Goal: Task Accomplishment & Management: Use online tool/utility

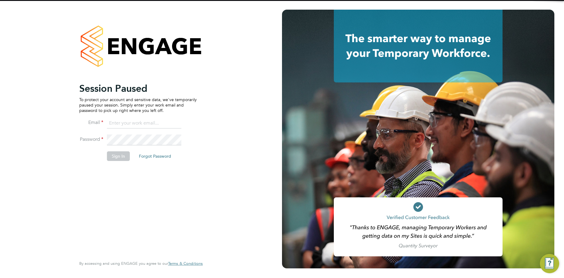
type input "[EMAIL_ADDRESS][DOMAIN_NAME]"
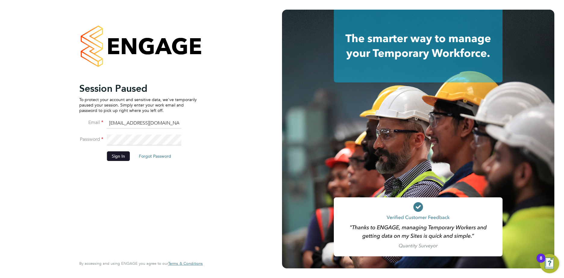
click at [117, 157] on button "Sign In" at bounding box center [118, 156] width 23 height 10
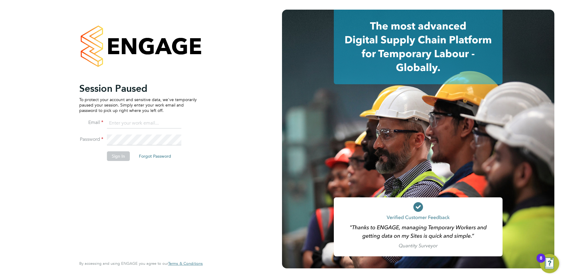
type input "gauri.gautam@vgcgroup.co.uk"
click at [123, 155] on button "Sign In" at bounding box center [118, 156] width 23 height 10
type input "[EMAIL_ADDRESS][DOMAIN_NAME]"
click at [125, 156] on button "Sign In" at bounding box center [118, 156] width 23 height 10
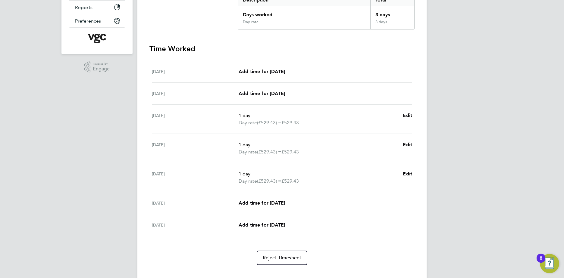
scroll to position [147, 0]
